Goal: Task Accomplishment & Management: Manage account settings

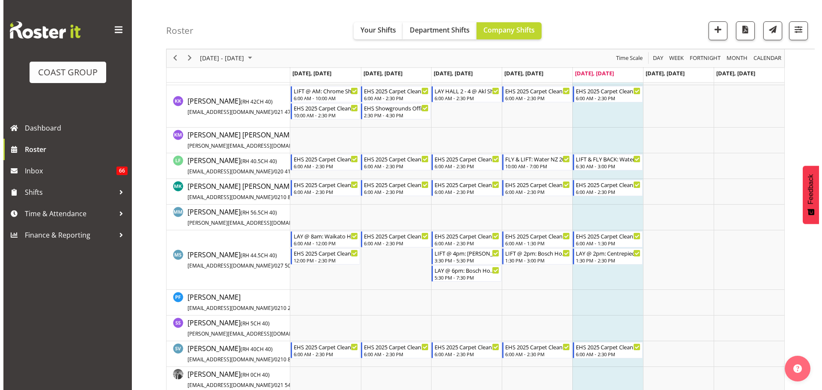
scroll to position [471, 0]
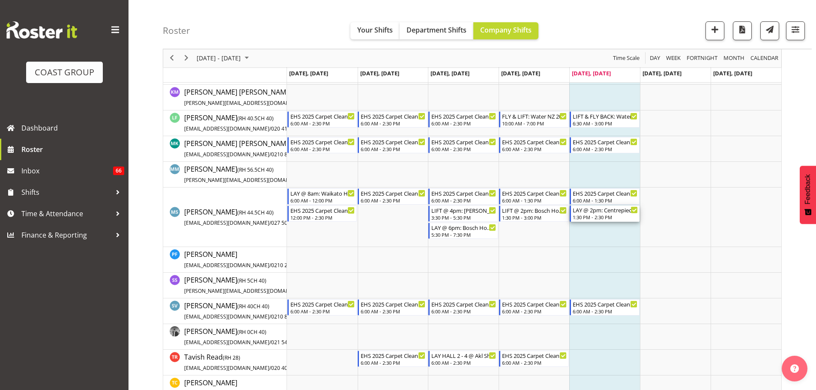
click at [606, 218] on div "1:30 PM - 2:30 PM" at bounding box center [605, 217] width 65 height 7
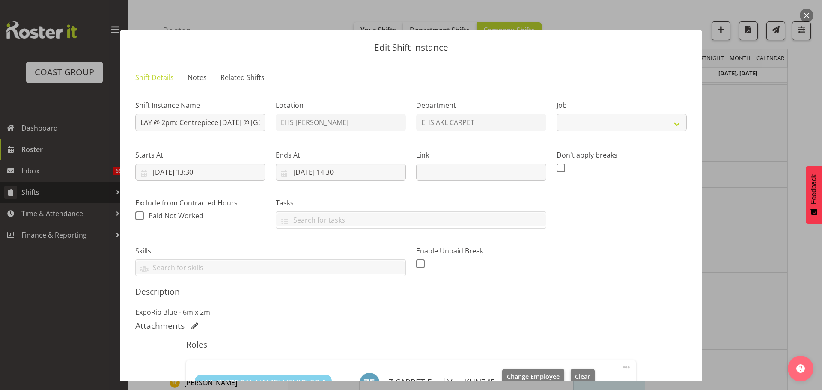
select select "8576"
click at [757, 227] on div at bounding box center [411, 195] width 822 height 390
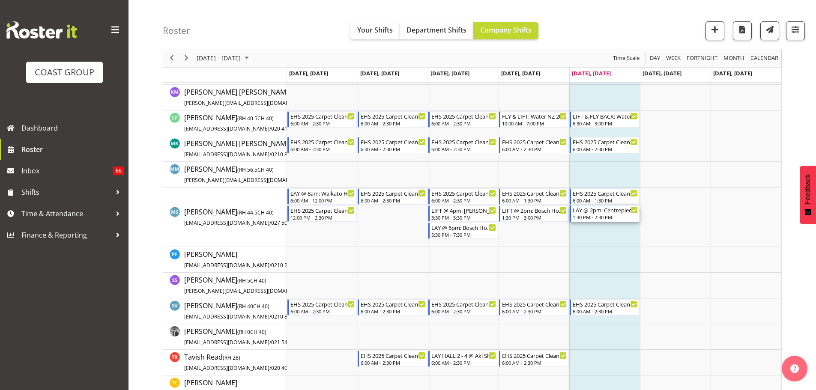
click at [603, 217] on div "1:30 PM - 2:30 PM" at bounding box center [605, 217] width 65 height 7
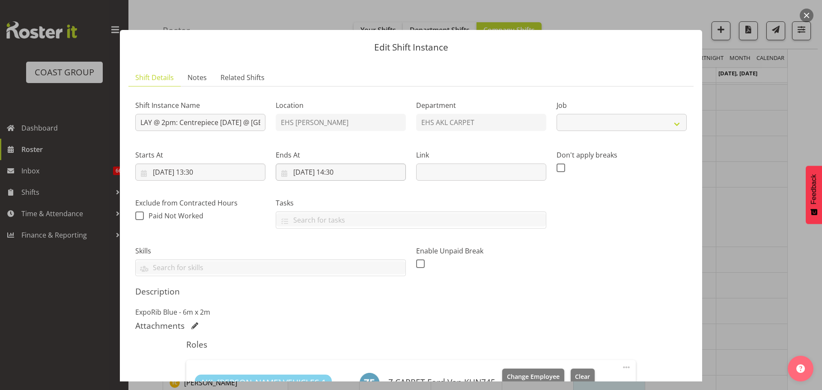
select select "8576"
click at [341, 174] on input "[DATE] 14:30" at bounding box center [341, 172] width 130 height 17
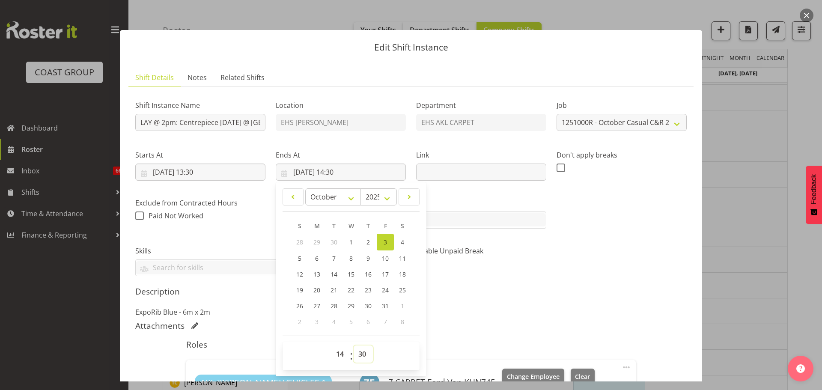
click at [361, 351] on select "00 01 02 03 04 05 06 07 08 09 10 11 12 13 14 15 16 17 18 19 20 21 22 23 24 25 2…" at bounding box center [363, 354] width 19 height 17
select select "45"
type input "[DATE] 14:45"
click at [492, 294] on h5 "Description" at bounding box center [411, 292] width 552 height 10
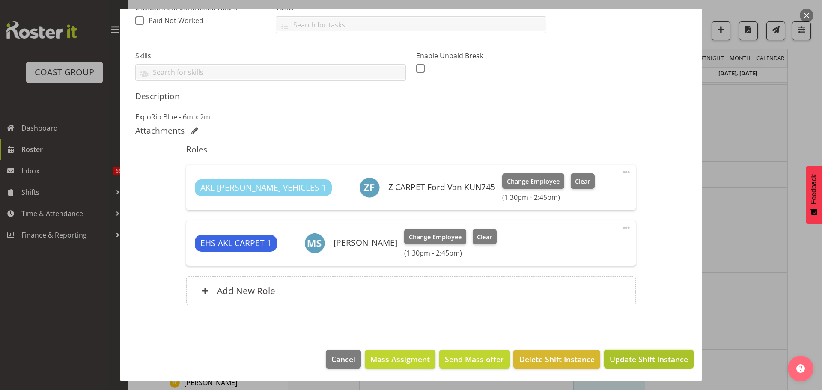
click at [634, 361] on span "Update Shift Instance" at bounding box center [649, 359] width 78 height 11
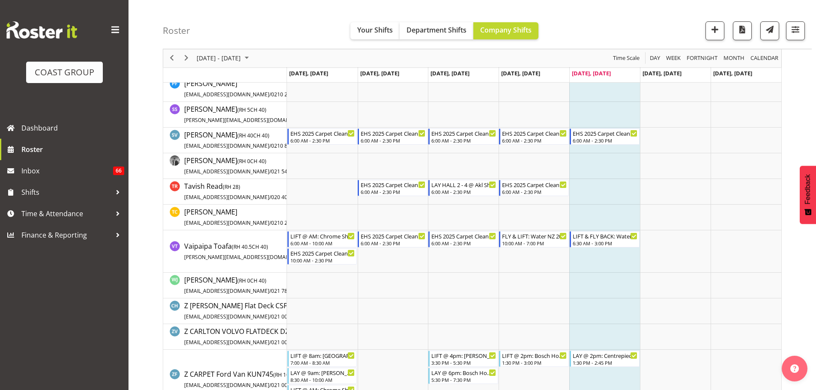
scroll to position [643, 0]
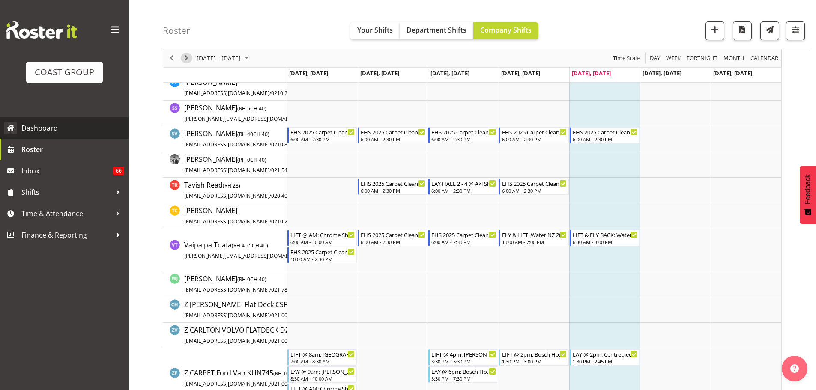
drag, startPoint x: 188, startPoint y: 59, endPoint x: 2, endPoint y: 138, distance: 202.8
click at [188, 59] on span "Next" at bounding box center [186, 58] width 10 height 11
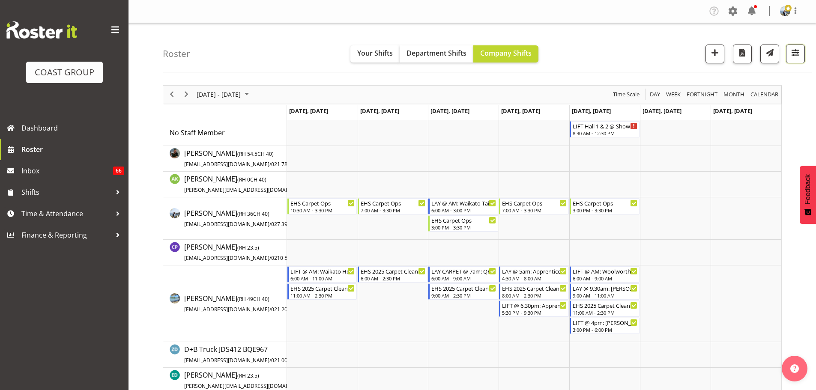
click at [799, 58] on span "button" at bounding box center [795, 52] width 11 height 11
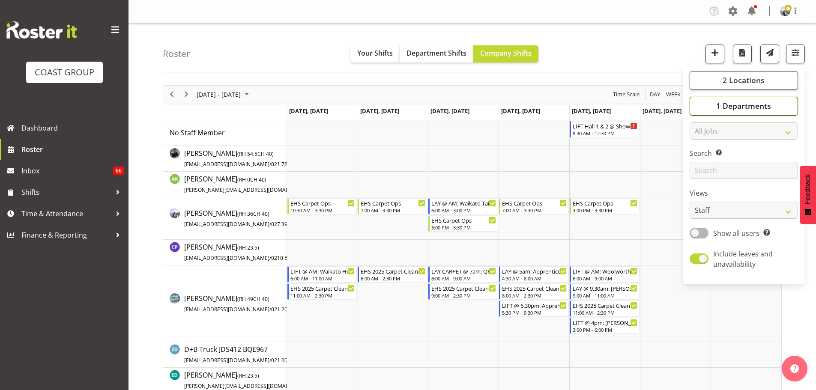
click at [763, 107] on span "1 Departments" at bounding box center [743, 106] width 55 height 10
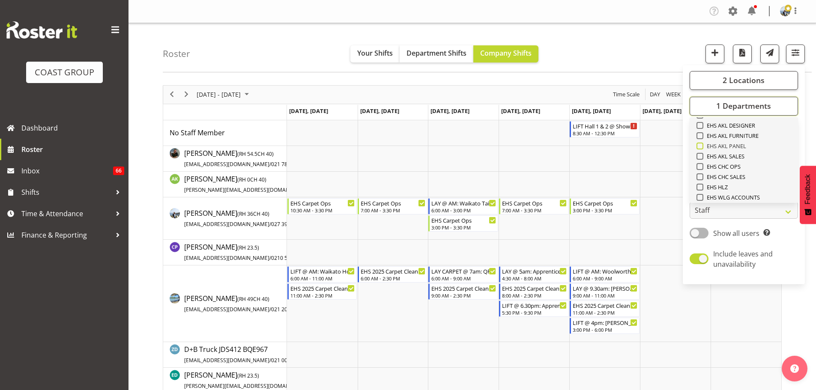
scroll to position [243, 0]
click at [736, 128] on span "EHS AKL PANEL" at bounding box center [724, 131] width 43 height 7
click at [702, 128] on input "EHS AKL PANEL" at bounding box center [699, 131] width 6 height 6
checkbox input "true"
